Goal: Information Seeking & Learning: Learn about a topic

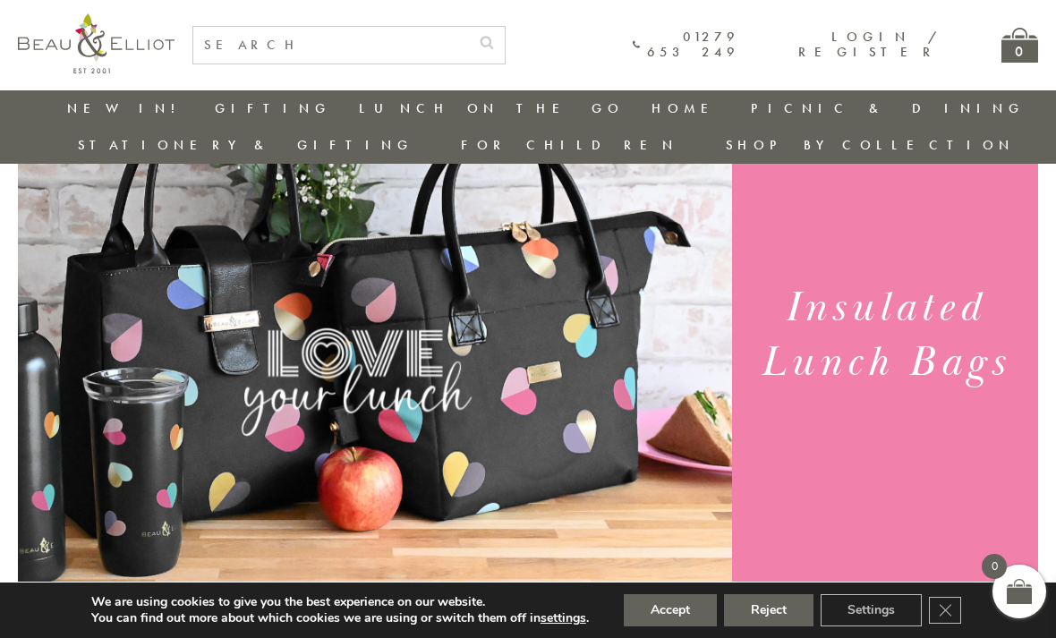
scroll to position [135, 0]
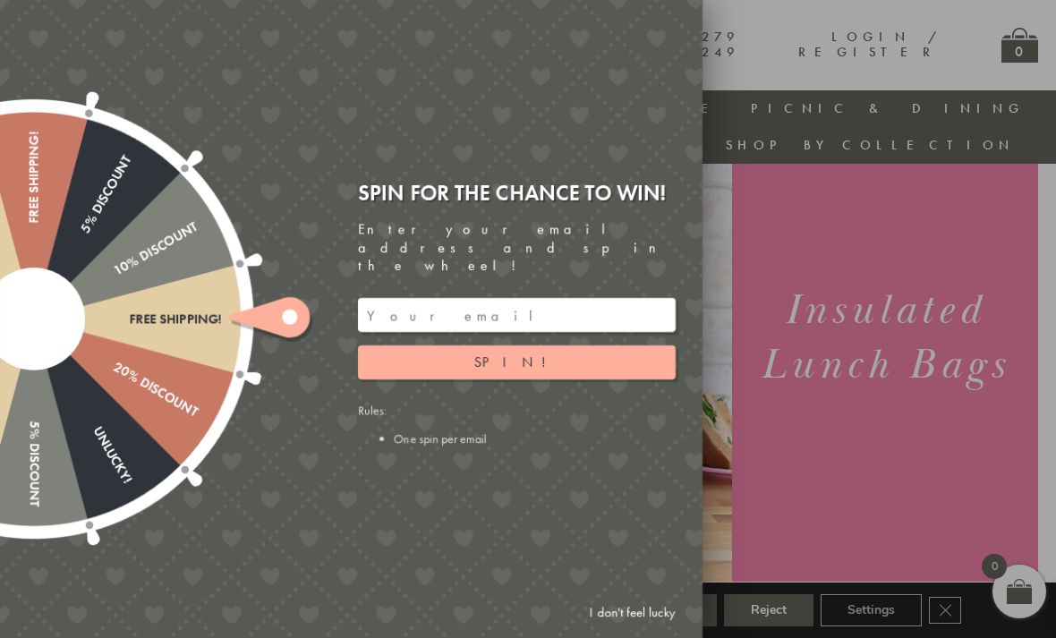
click at [634, 629] on link "I don't feel lucky" at bounding box center [633, 612] width 104 height 33
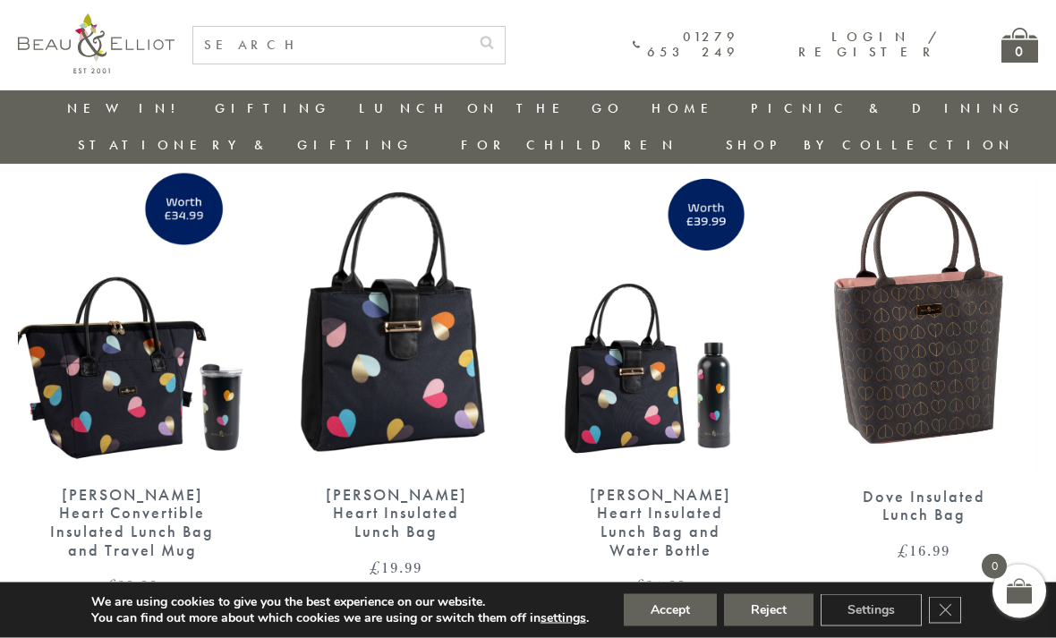
scroll to position [2589, 0]
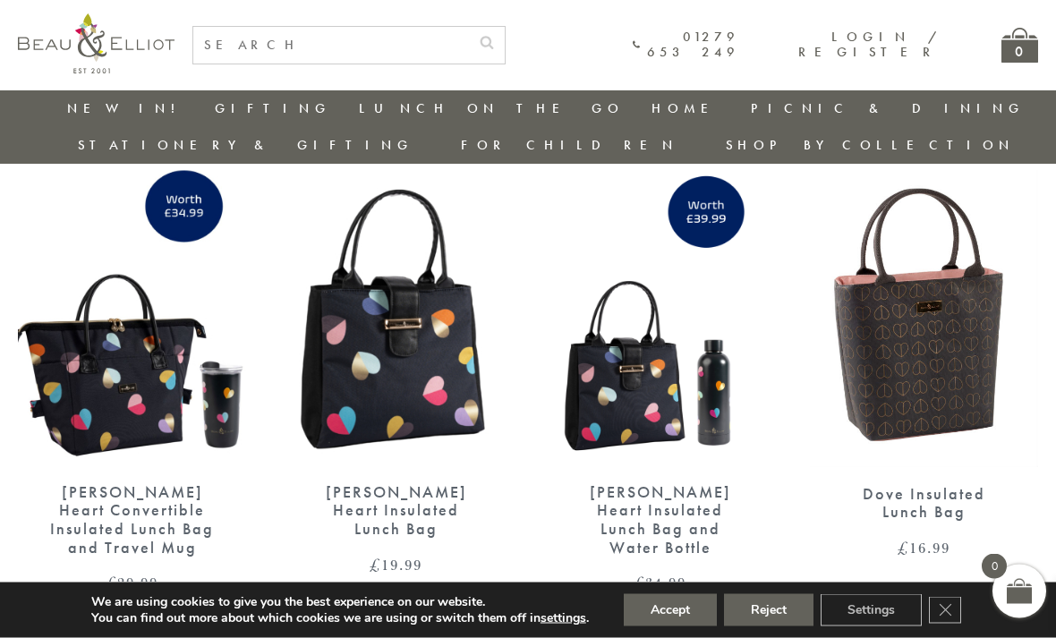
click at [101, 365] on img at bounding box center [132, 318] width 228 height 295
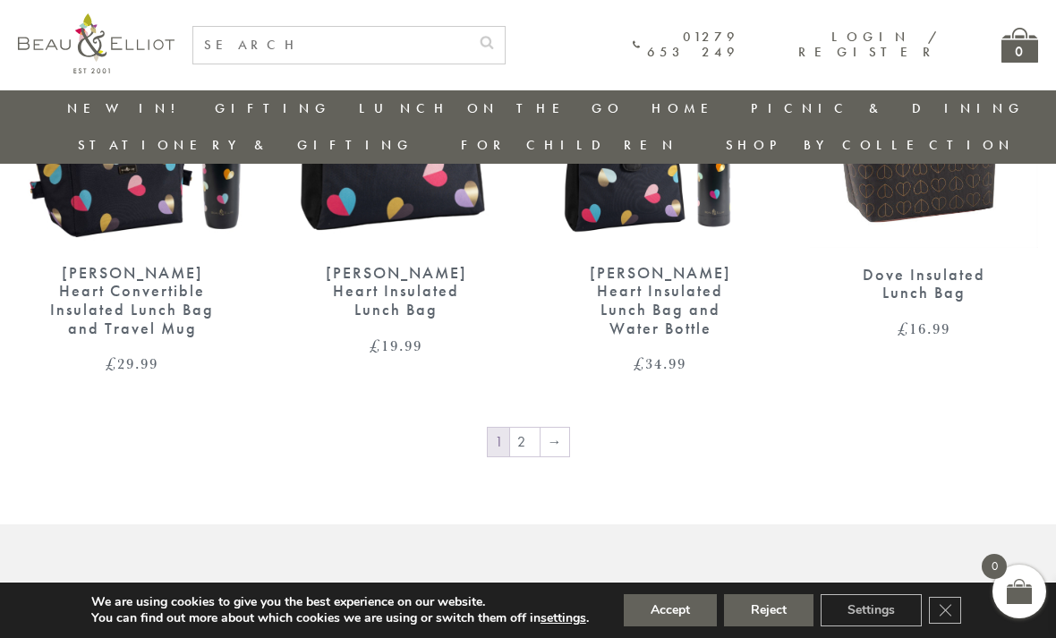
scroll to position [2744, 0]
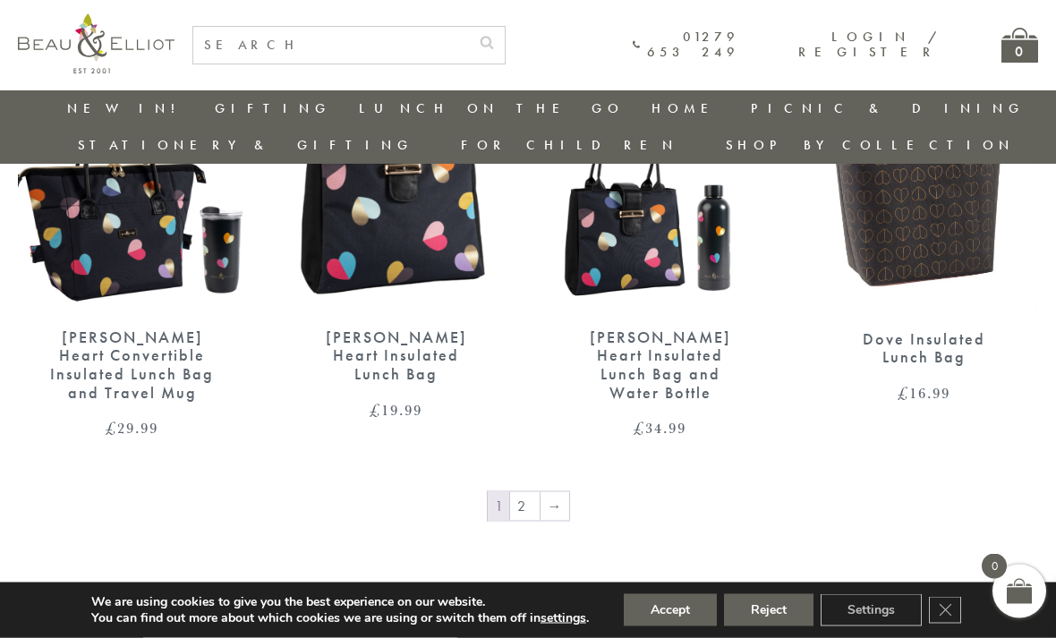
click at [519, 492] on link "2" at bounding box center [525, 506] width 30 height 29
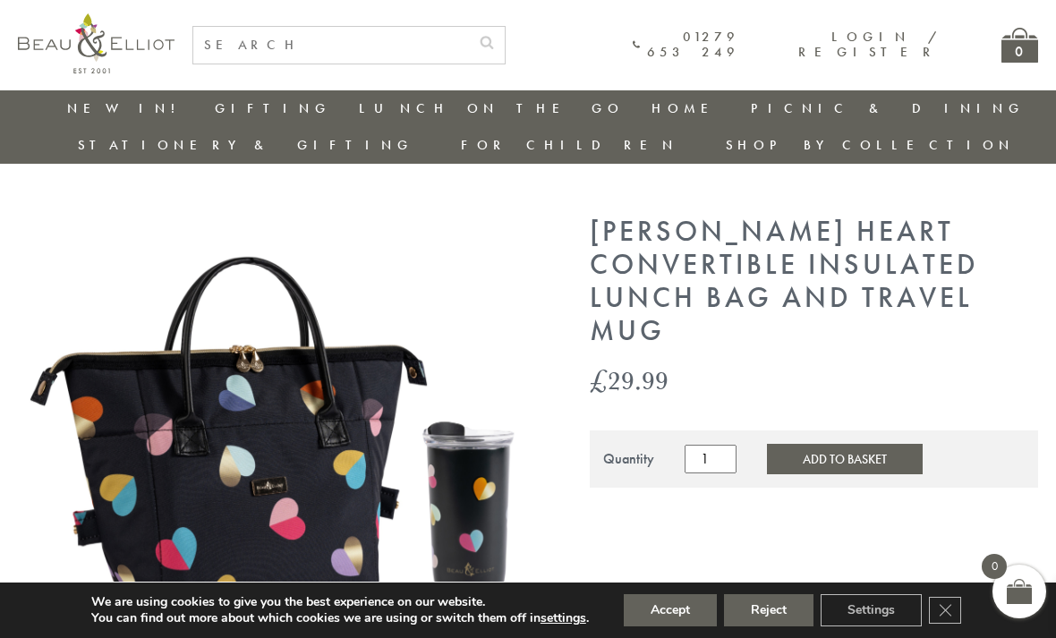
scroll to position [13, 0]
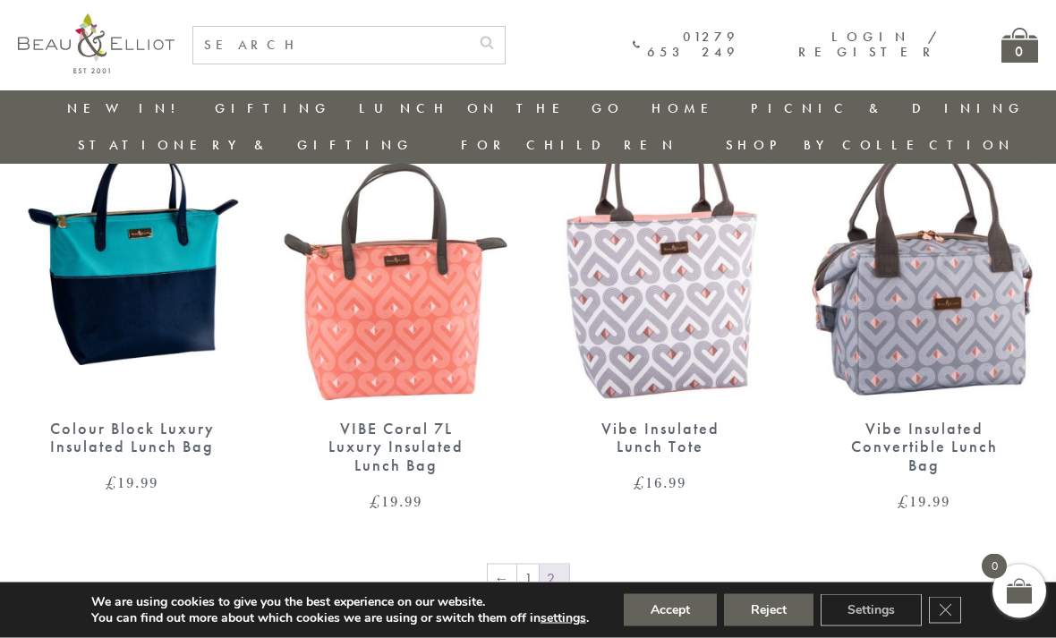
scroll to position [1213, 13]
click at [562, 295] on img at bounding box center [660, 253] width 228 height 295
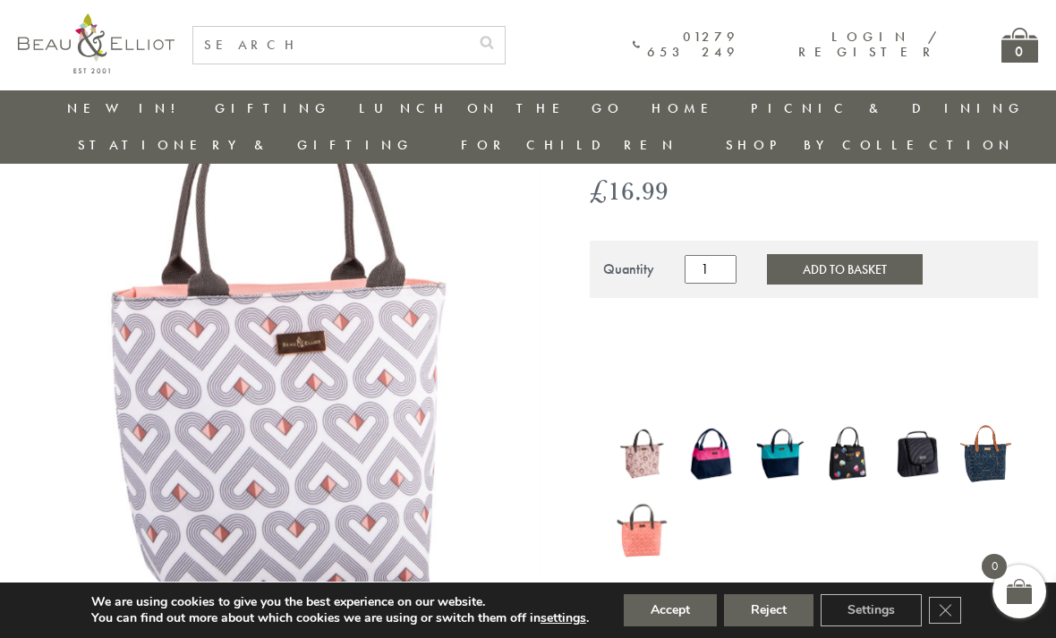
scroll to position [138, 0]
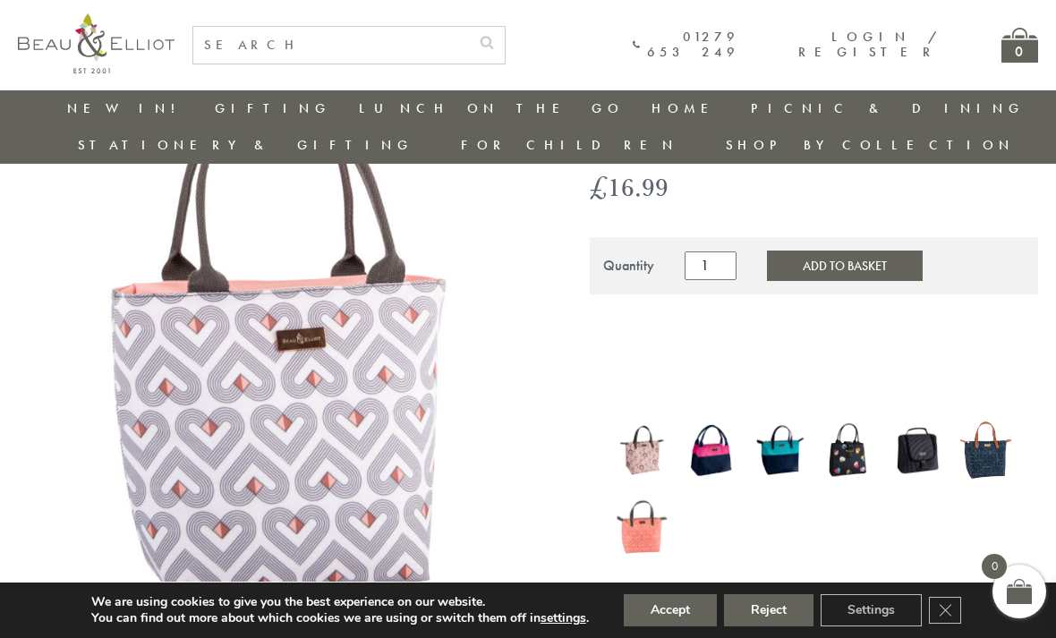
click at [846, 420] on img at bounding box center [849, 450] width 51 height 60
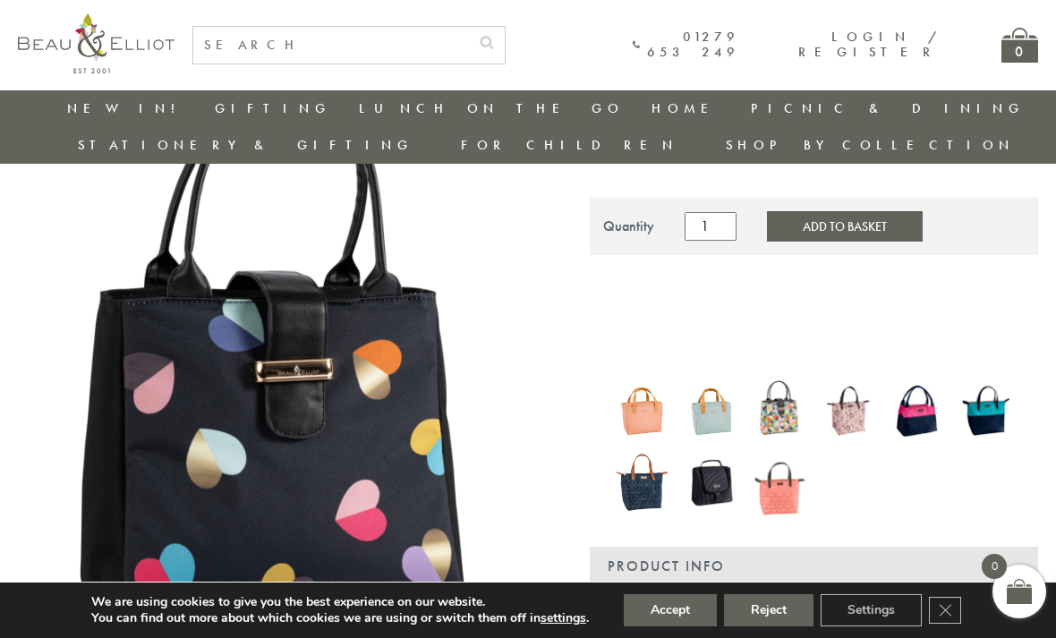
scroll to position [175, 0]
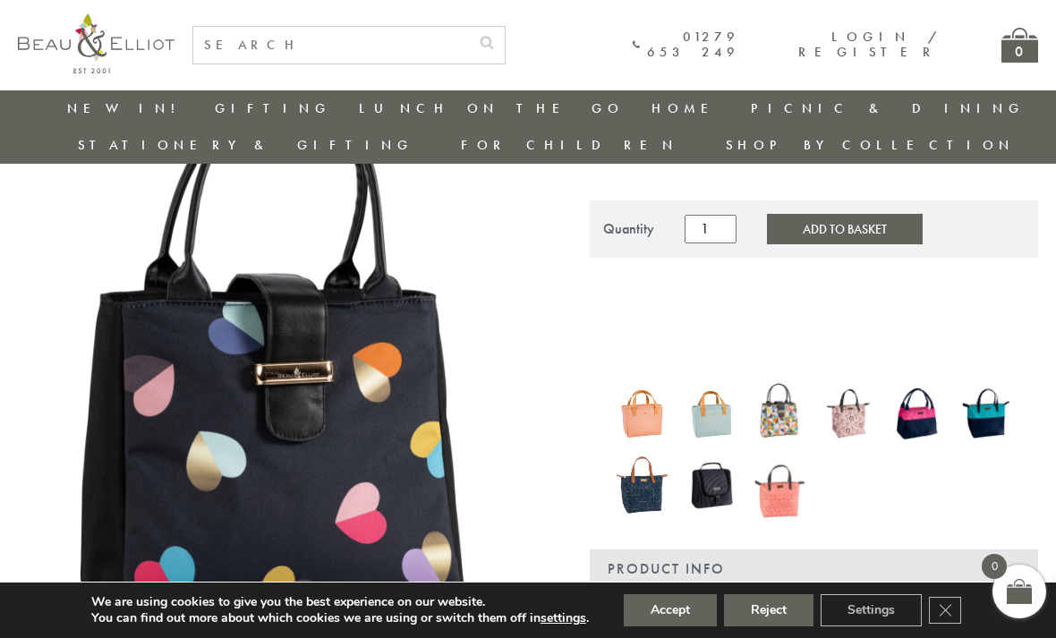
click at [976, 384] on img at bounding box center [986, 413] width 51 height 66
